Goal: Transaction & Acquisition: Book appointment/travel/reservation

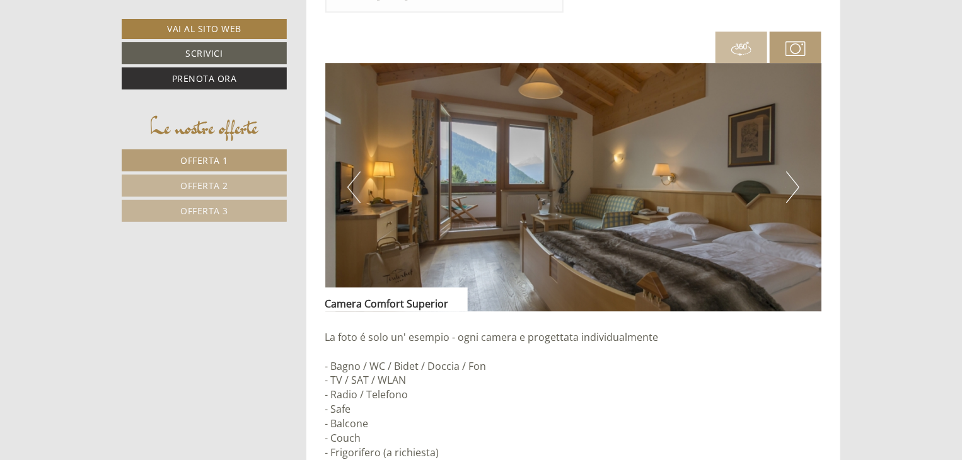
scroll to position [1828, 0]
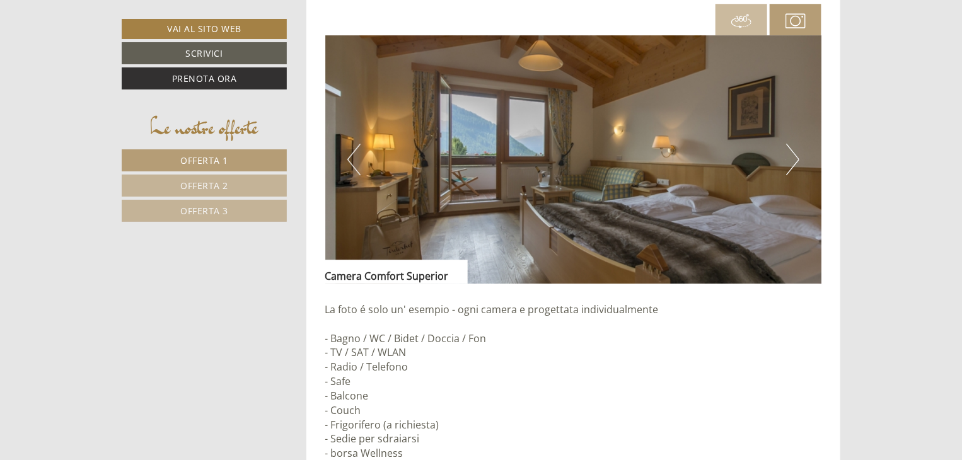
click at [782, 165] on img at bounding box center [573, 159] width 497 height 248
click at [793, 156] on button "Next" at bounding box center [792, 160] width 13 height 32
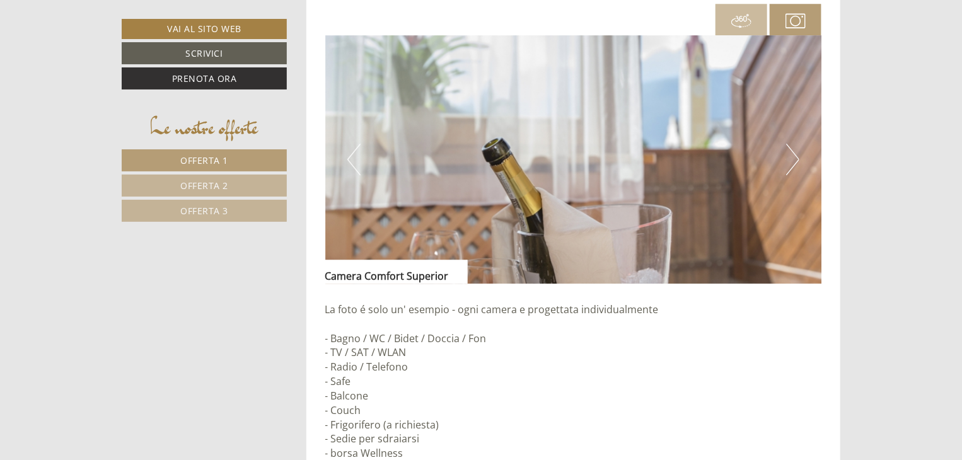
click at [793, 156] on button "Next" at bounding box center [792, 160] width 13 height 32
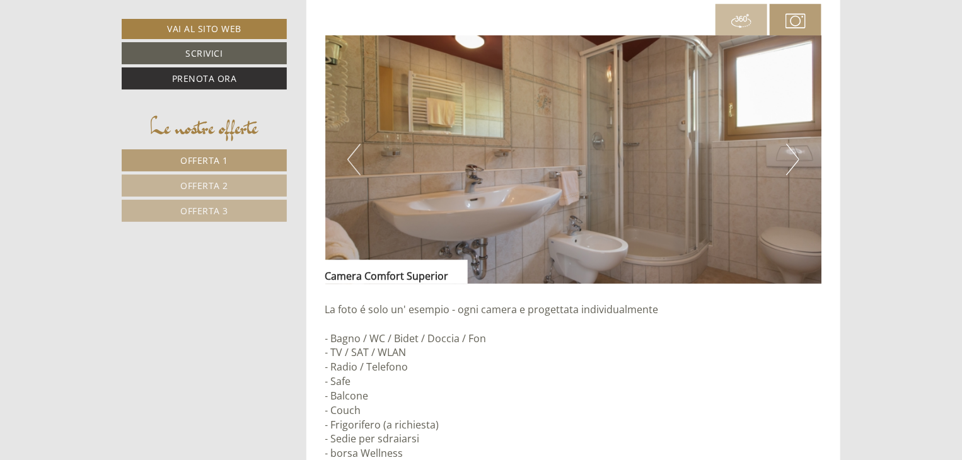
click at [793, 156] on button "Next" at bounding box center [792, 160] width 13 height 32
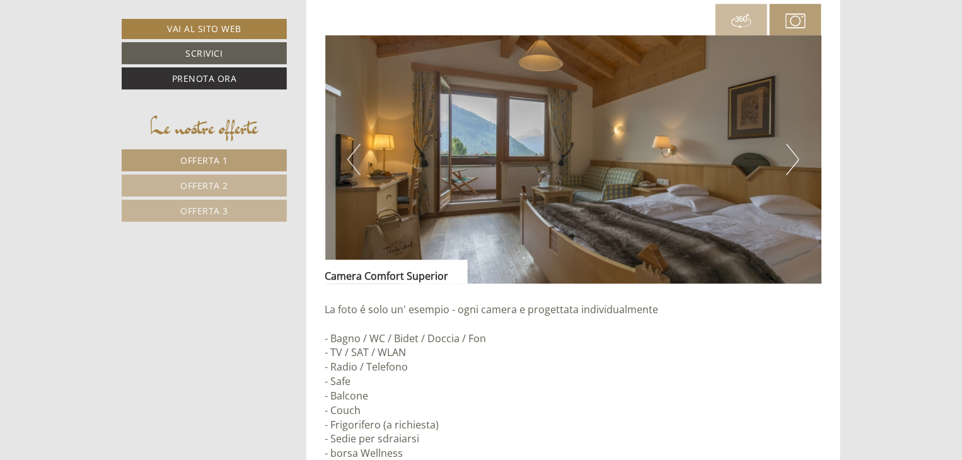
click at [793, 156] on button "Next" at bounding box center [792, 160] width 13 height 32
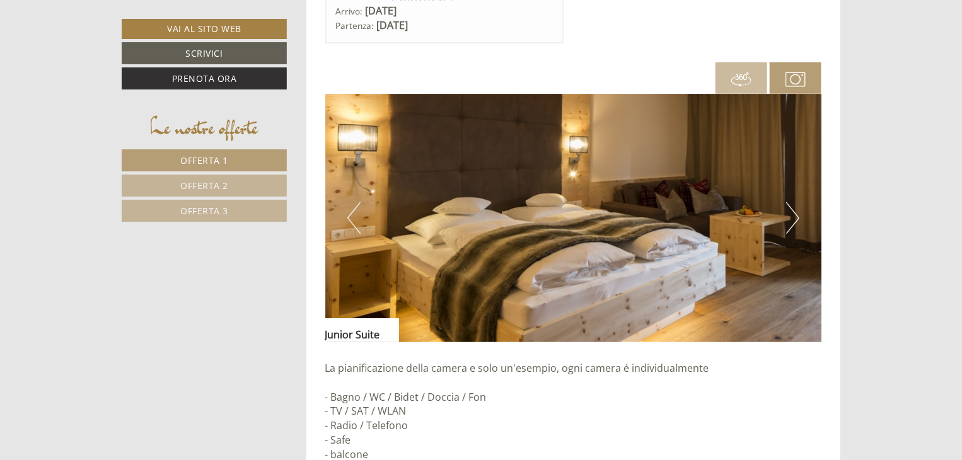
scroll to position [2648, 0]
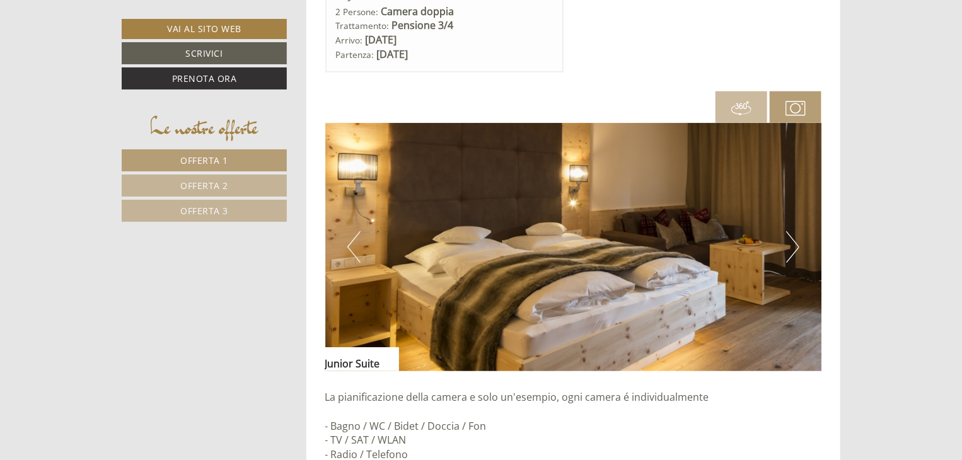
click at [797, 243] on button "Next" at bounding box center [792, 247] width 13 height 32
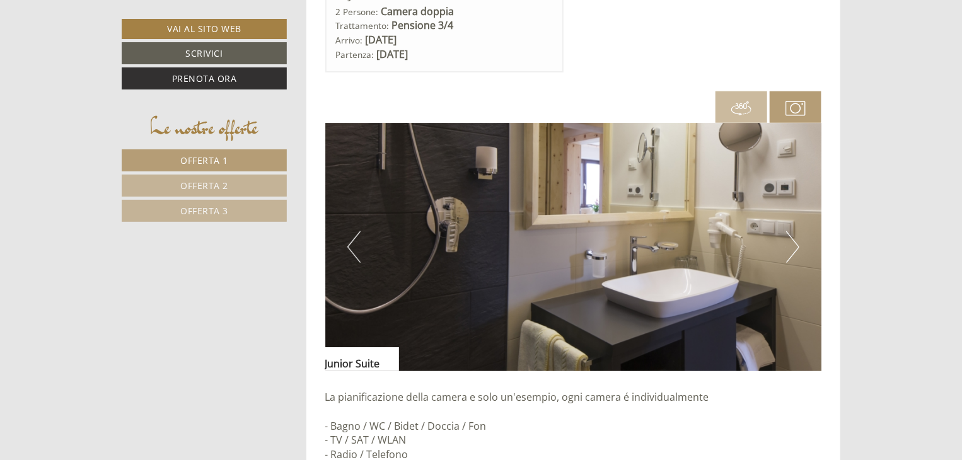
click at [797, 243] on button "Next" at bounding box center [792, 247] width 13 height 32
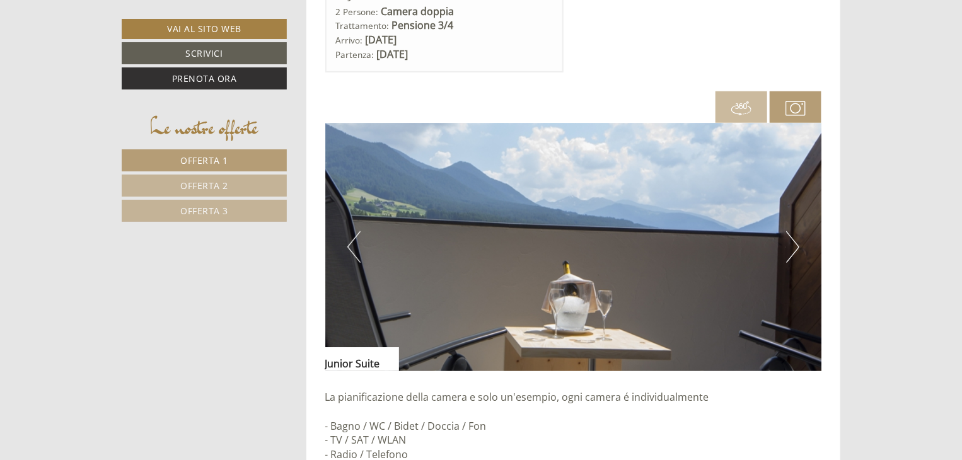
click at [797, 243] on button "Next" at bounding box center [792, 247] width 13 height 32
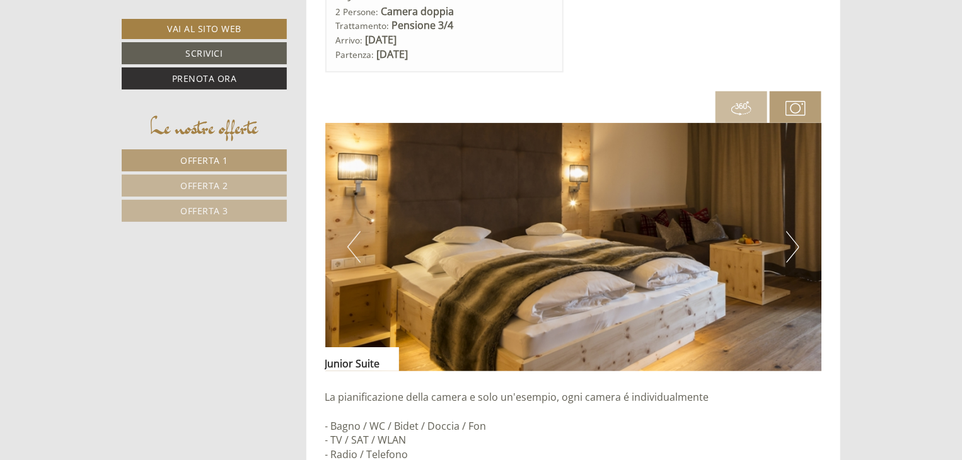
click at [797, 243] on button "Next" at bounding box center [792, 247] width 13 height 32
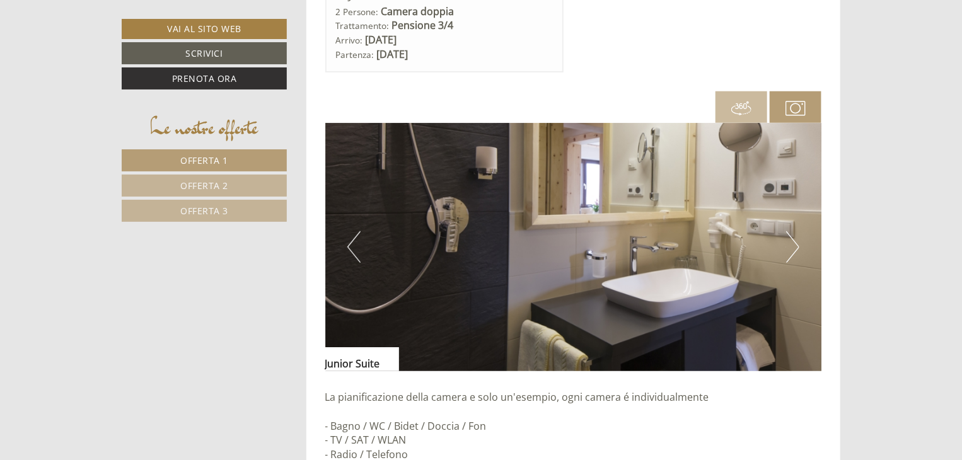
click at [797, 243] on button "Next" at bounding box center [792, 247] width 13 height 32
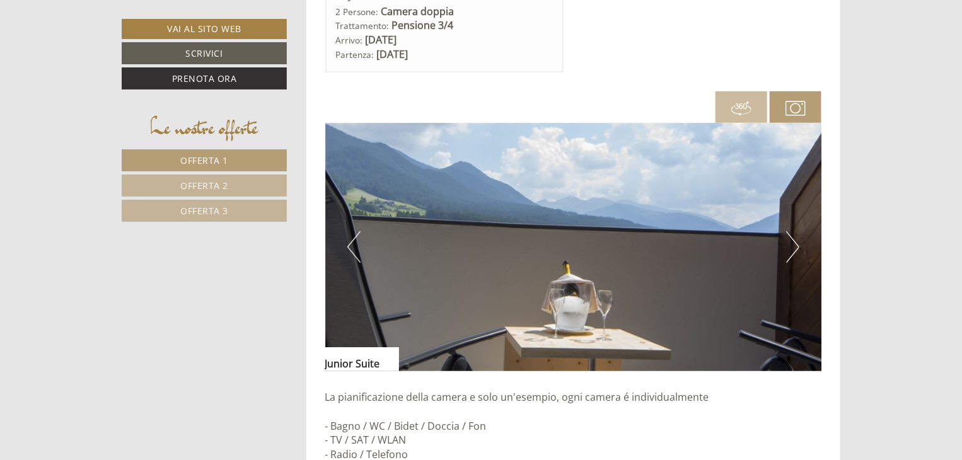
click at [794, 238] on button "Next" at bounding box center [792, 247] width 13 height 32
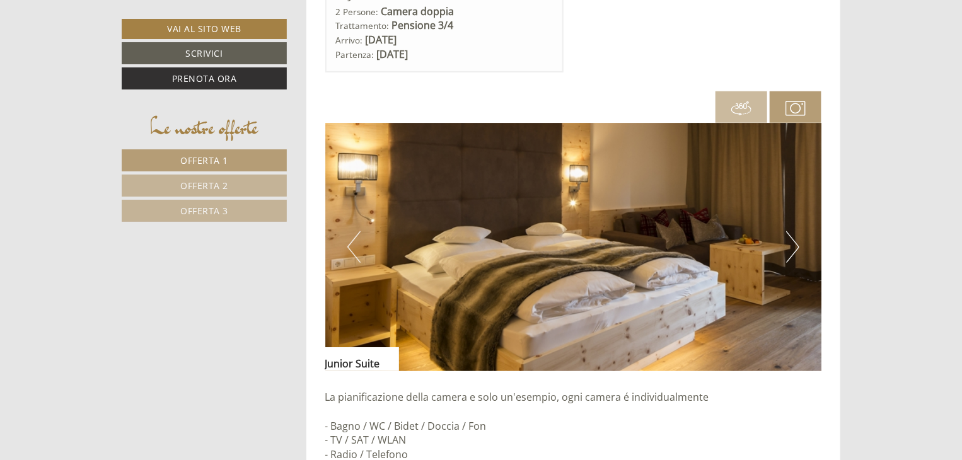
click at [794, 238] on button "Next" at bounding box center [792, 247] width 13 height 32
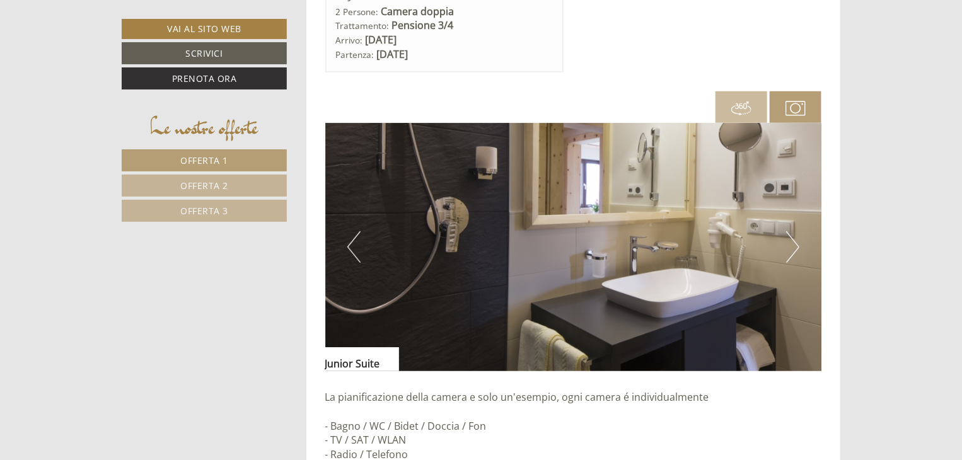
click at [794, 238] on button "Next" at bounding box center [792, 247] width 13 height 32
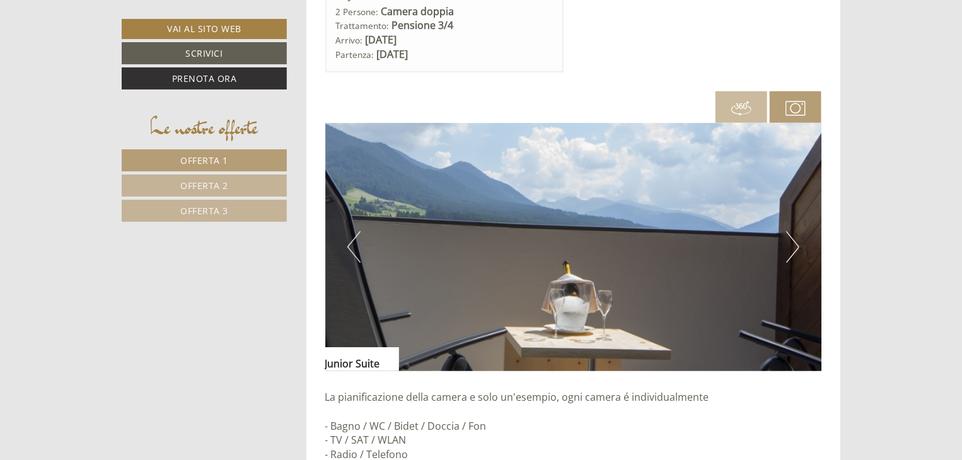
click at [794, 238] on button "Next" at bounding box center [792, 247] width 13 height 32
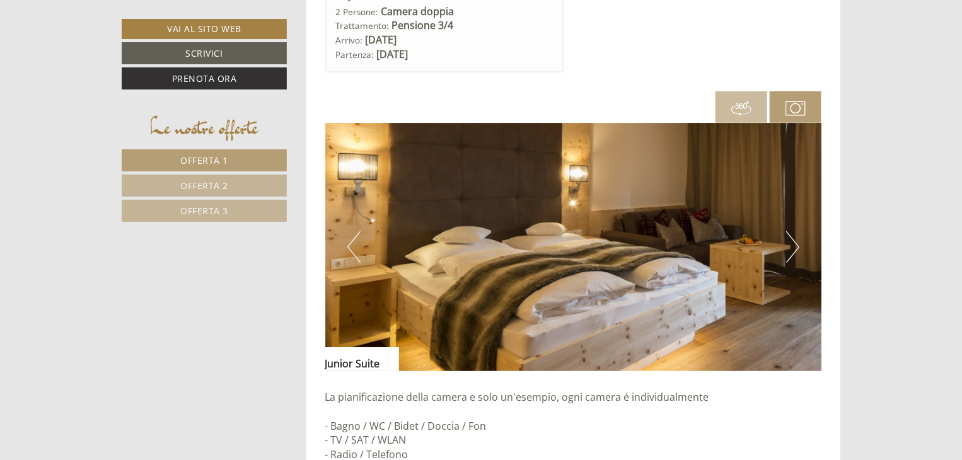
click at [794, 238] on button "Next" at bounding box center [792, 247] width 13 height 32
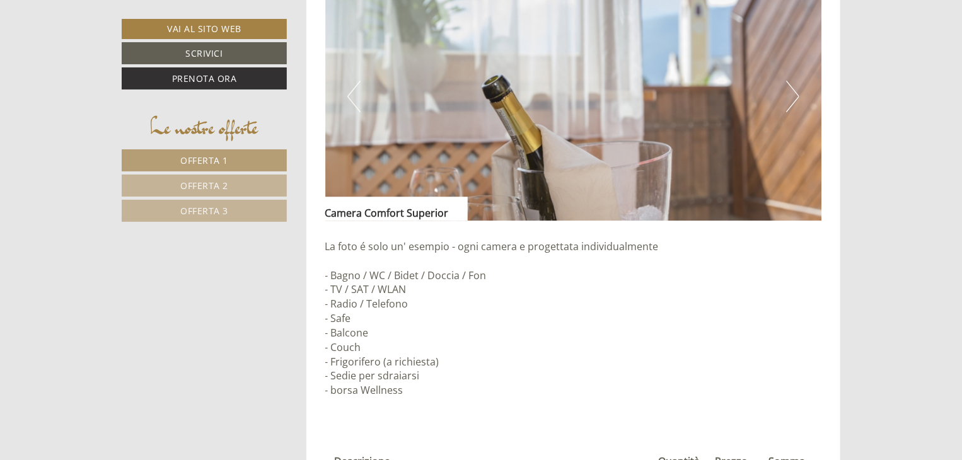
scroll to position [1828, 0]
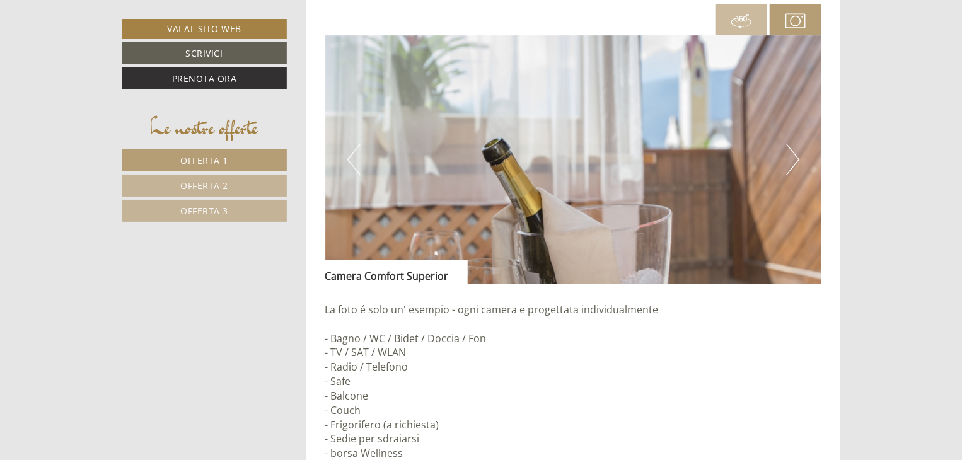
click at [788, 154] on button "Next" at bounding box center [792, 160] width 13 height 32
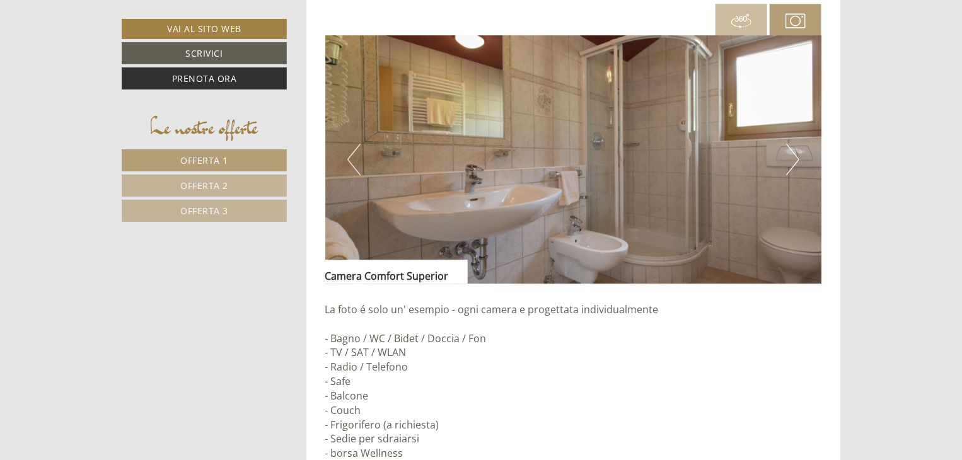
click at [788, 154] on button "Next" at bounding box center [792, 160] width 13 height 32
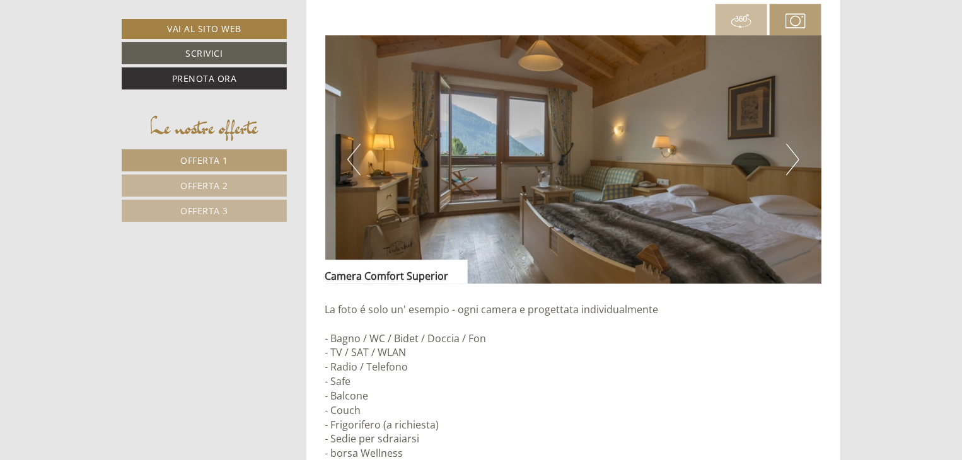
click at [788, 154] on button "Next" at bounding box center [792, 160] width 13 height 32
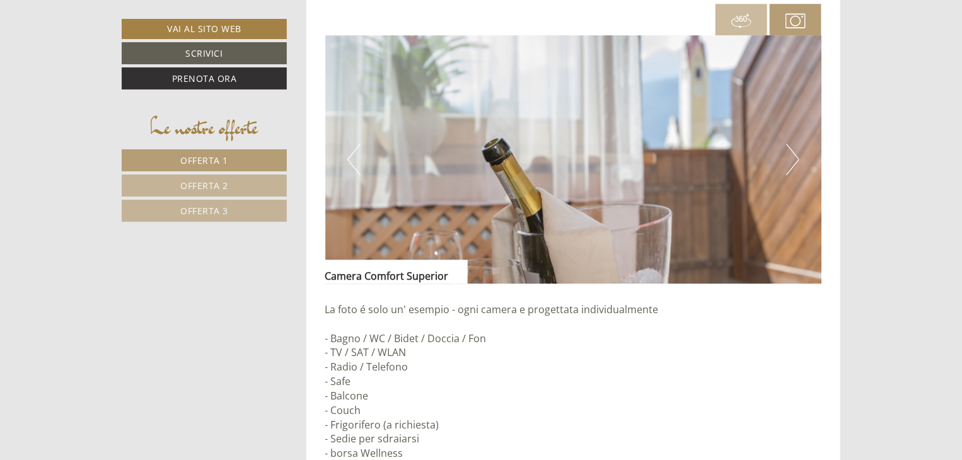
click at [788, 154] on button "Next" at bounding box center [792, 160] width 13 height 32
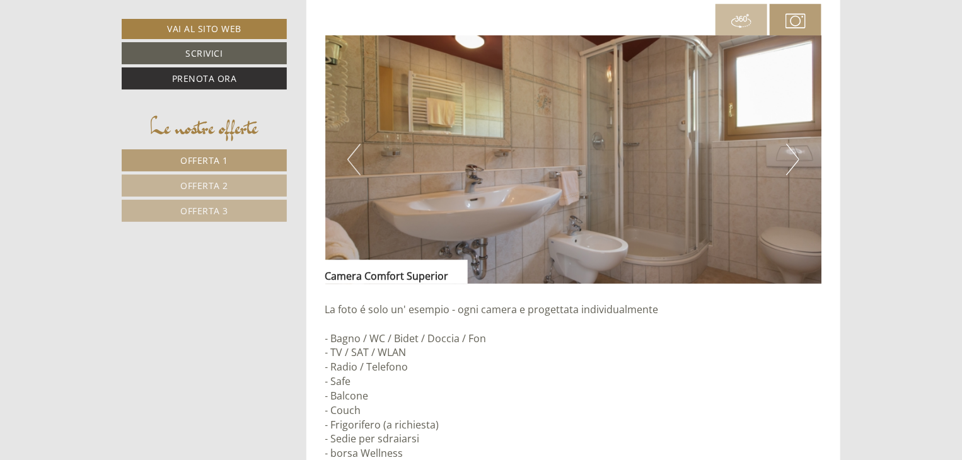
click at [788, 154] on button "Next" at bounding box center [792, 160] width 13 height 32
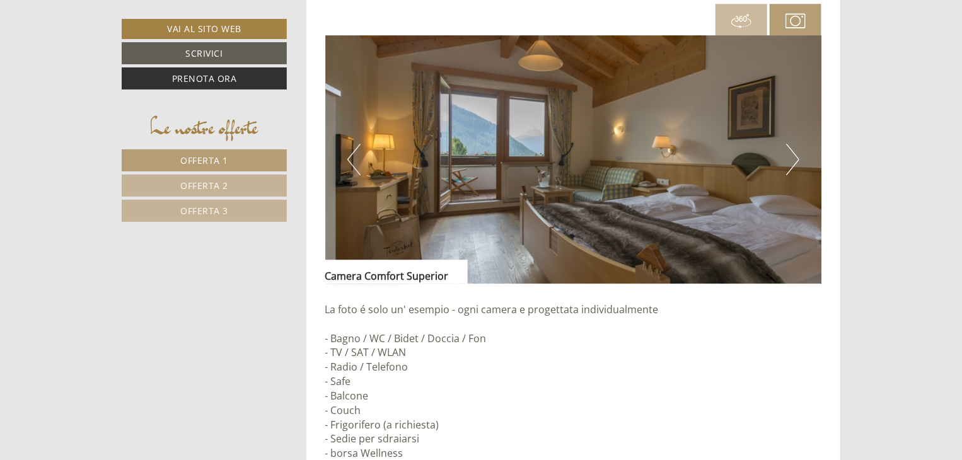
click at [788, 154] on button "Next" at bounding box center [792, 160] width 13 height 32
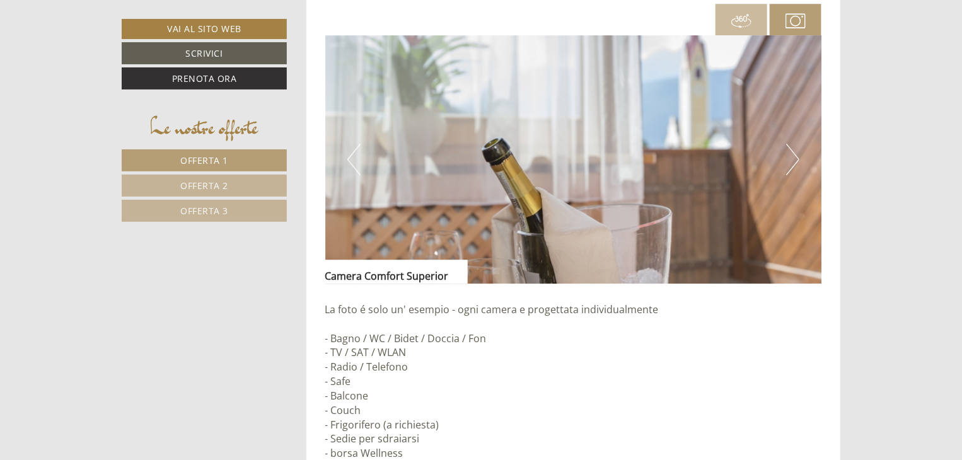
click at [788, 154] on button "Next" at bounding box center [792, 160] width 13 height 32
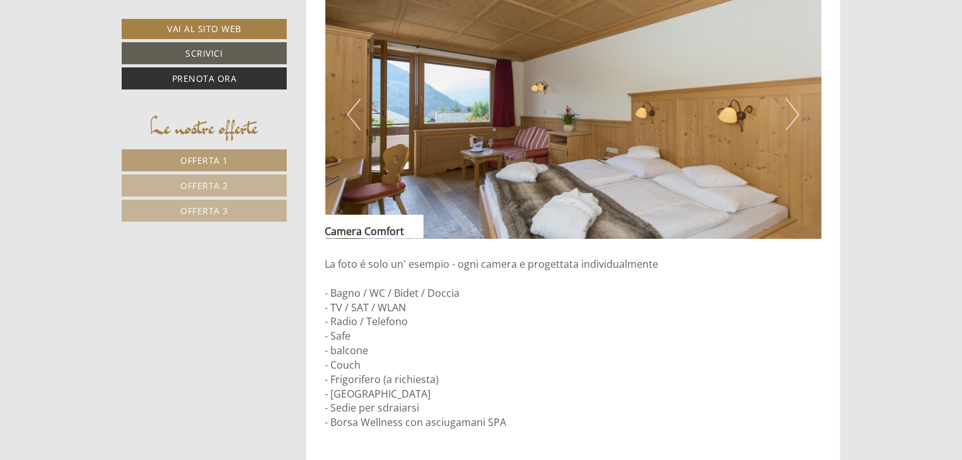
scroll to position [946, 0]
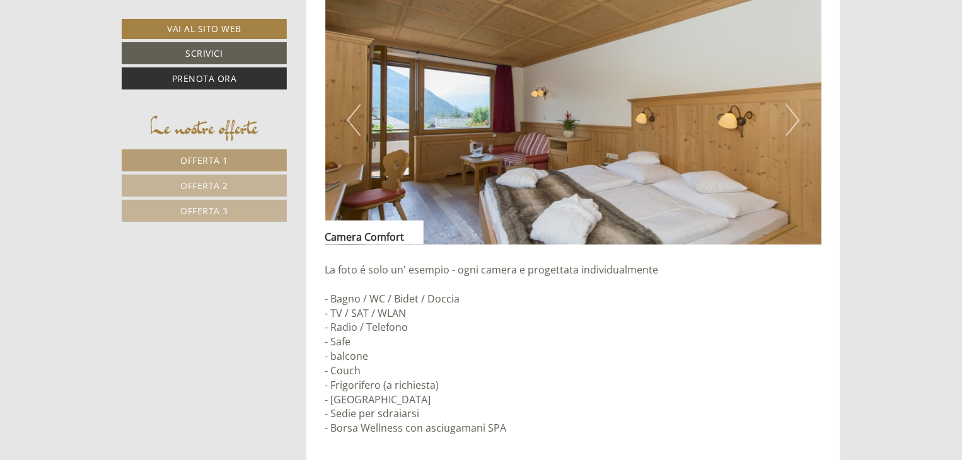
click at [795, 113] on button "Next" at bounding box center [792, 121] width 13 height 32
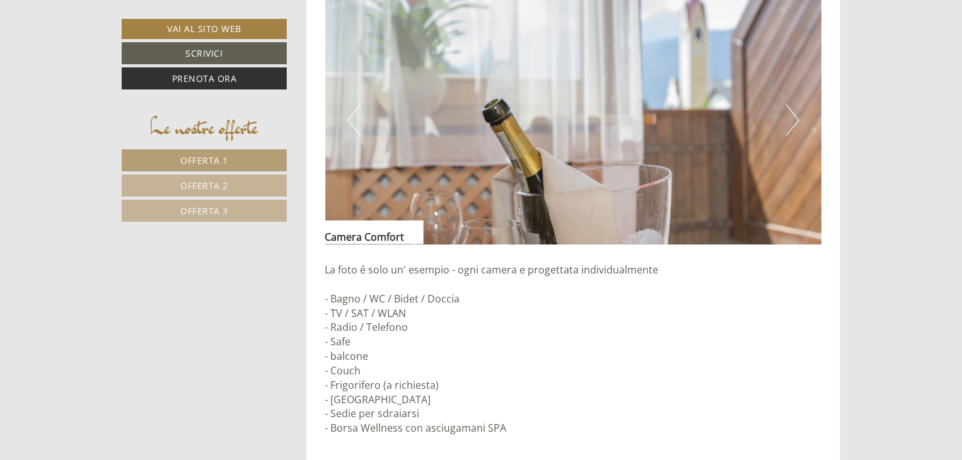
click at [795, 113] on button "Next" at bounding box center [792, 121] width 13 height 32
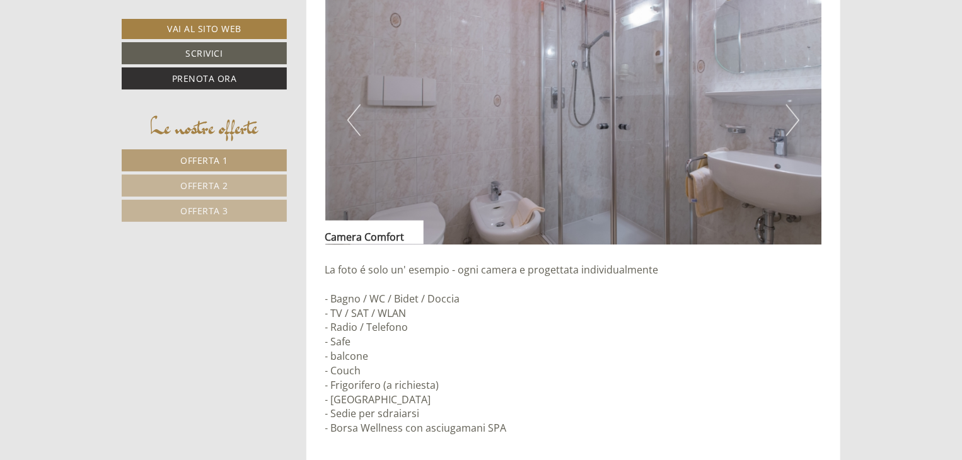
click at [795, 113] on button "Next" at bounding box center [792, 121] width 13 height 32
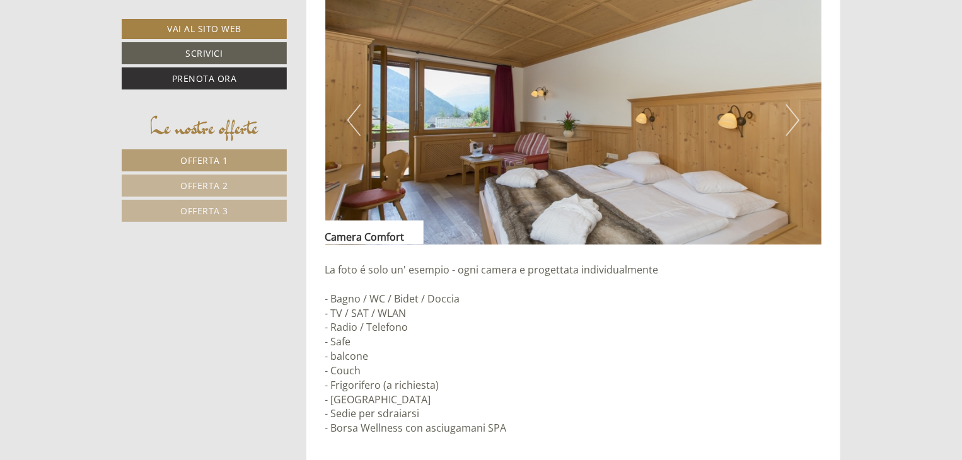
click at [795, 113] on button "Next" at bounding box center [792, 121] width 13 height 32
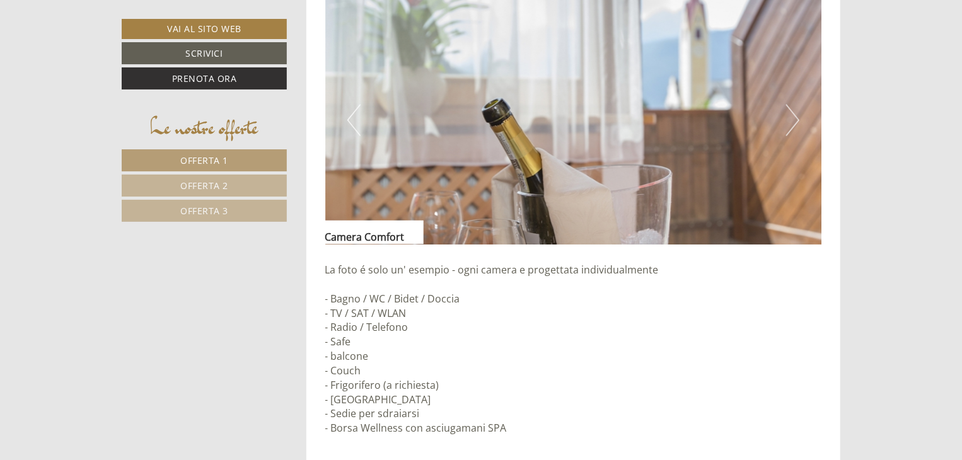
click at [795, 113] on button "Next" at bounding box center [792, 121] width 13 height 32
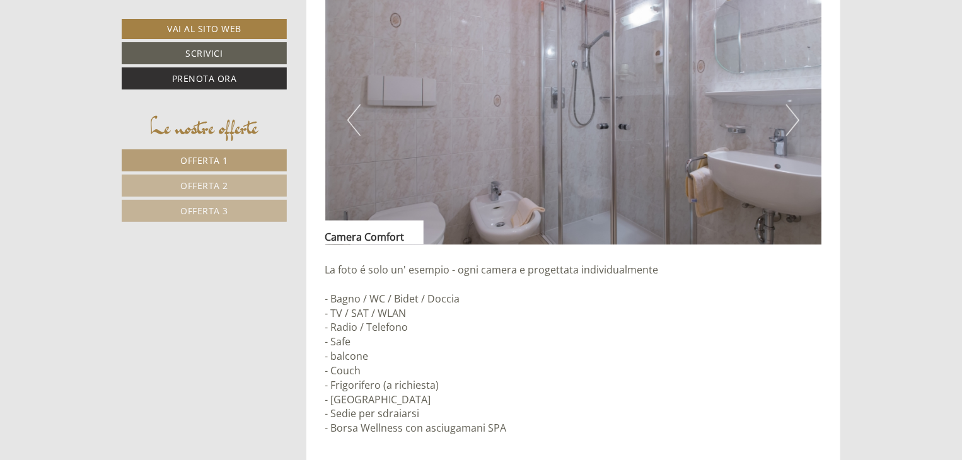
click at [795, 113] on button "Next" at bounding box center [792, 121] width 13 height 32
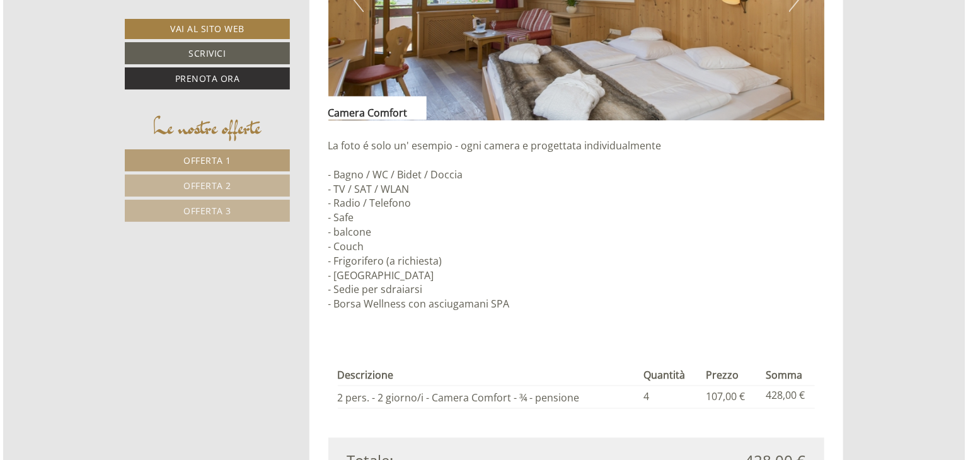
scroll to position [1198, 0]
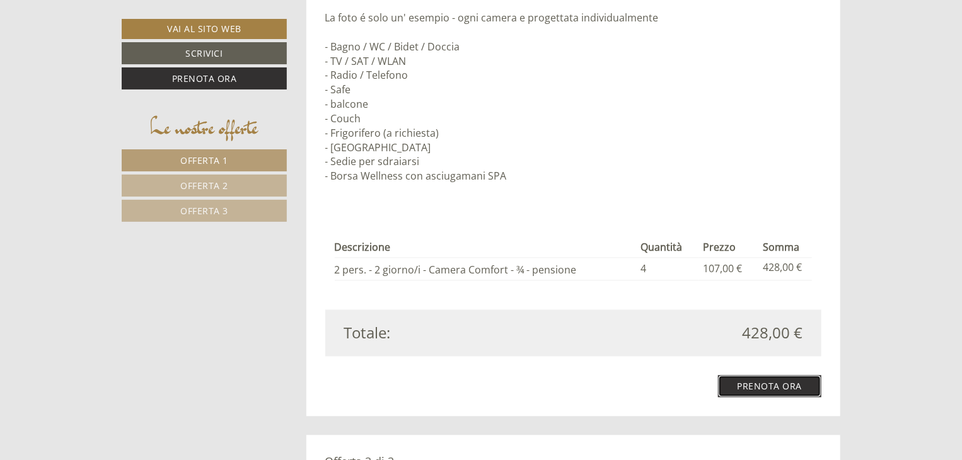
click at [773, 388] on link "Prenota ora" at bounding box center [770, 387] width 104 height 22
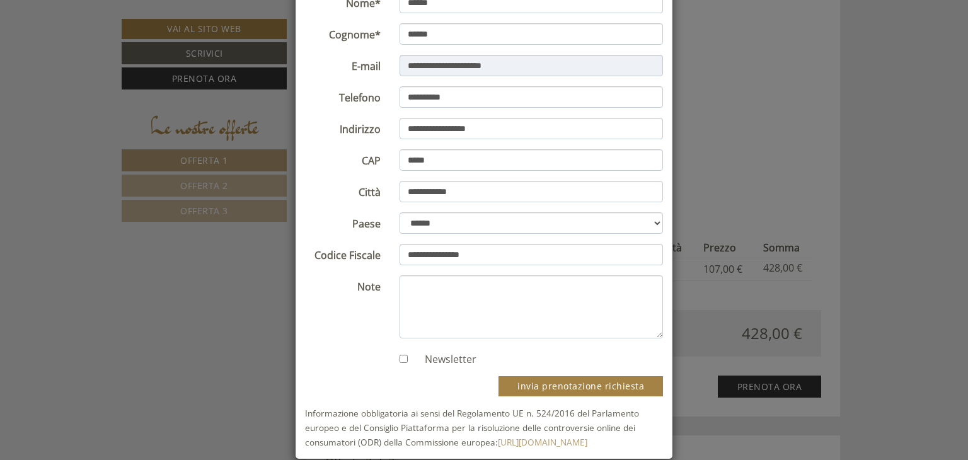
scroll to position [141, 0]
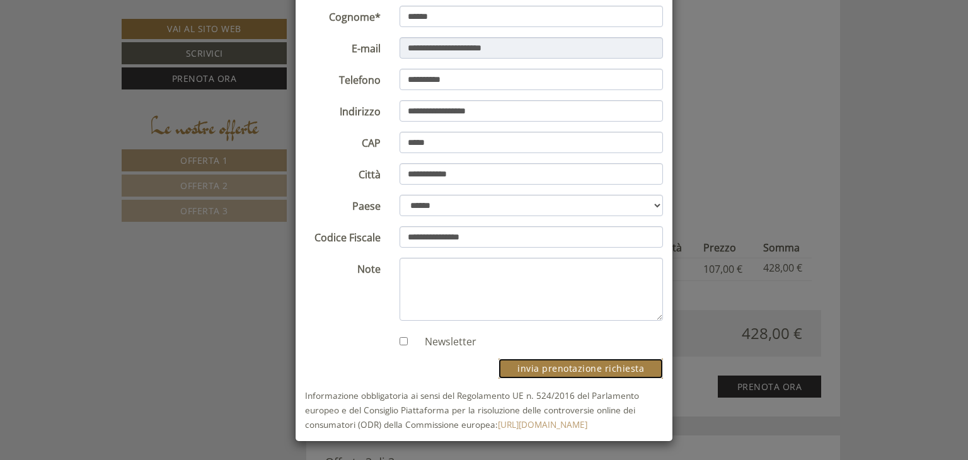
click at [581, 368] on button "invia prenotazione richiesta" at bounding box center [581, 369] width 165 height 20
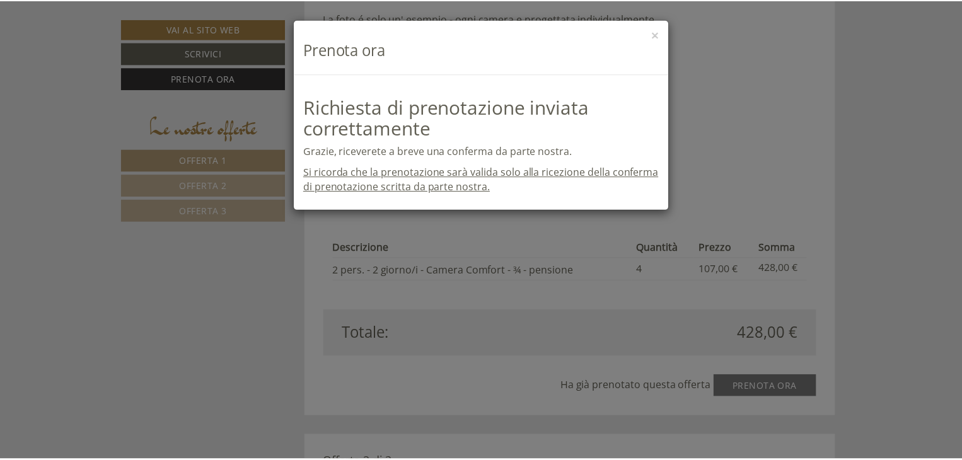
scroll to position [0, 0]
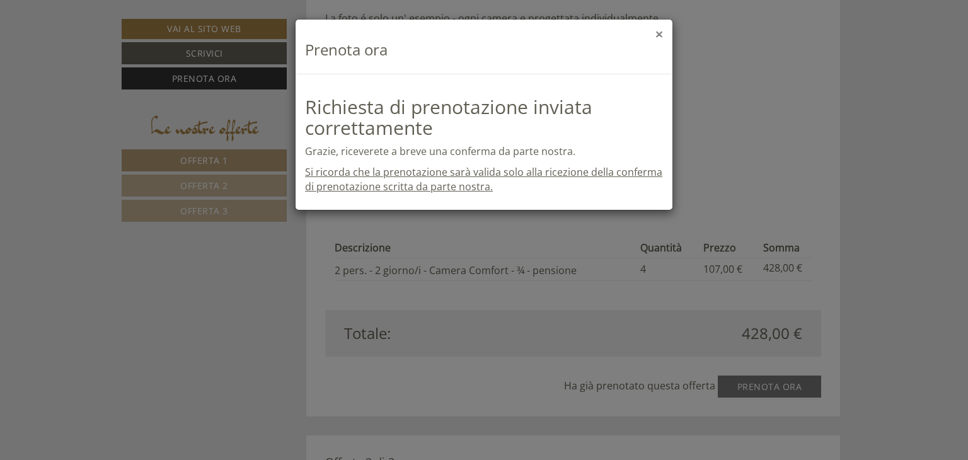
click at [661, 31] on button "×" at bounding box center [660, 34] width 8 height 13
